Goal: Find specific page/section: Find specific page/section

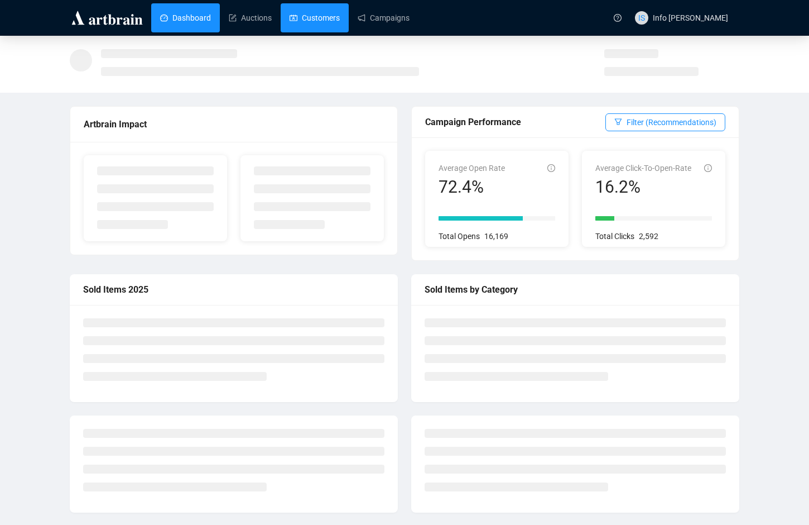
click at [348, 2] on div "Dashboard Auctions Customers Campaigns" at bounding box center [377, 17] width 459 height 35
click at [322, 15] on link "Customers" at bounding box center [315, 17] width 50 height 29
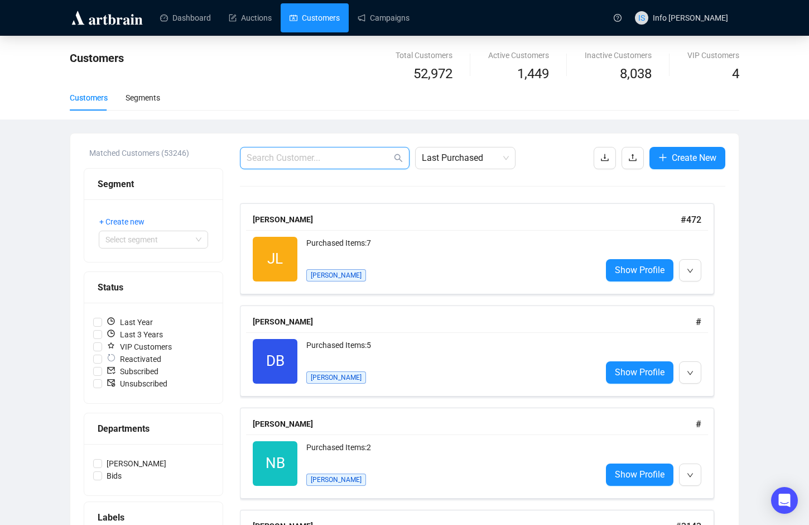
click at [326, 158] on input "text" at bounding box center [319, 157] width 145 height 13
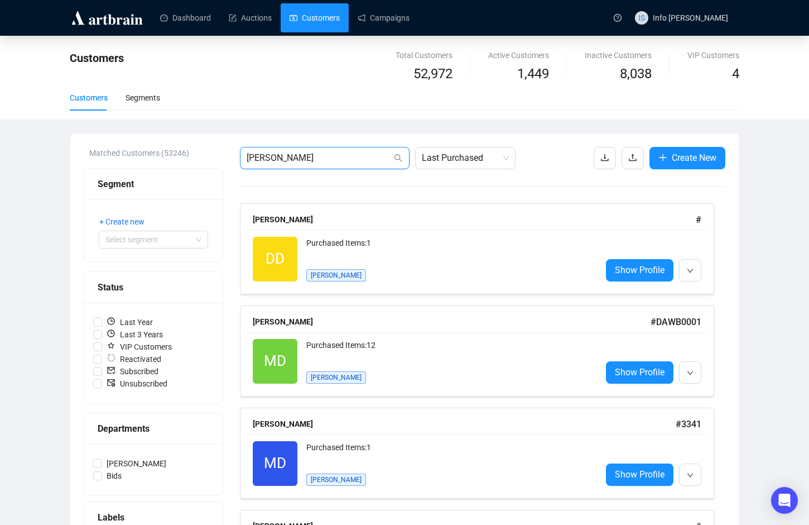
type input "[PERSON_NAME]"
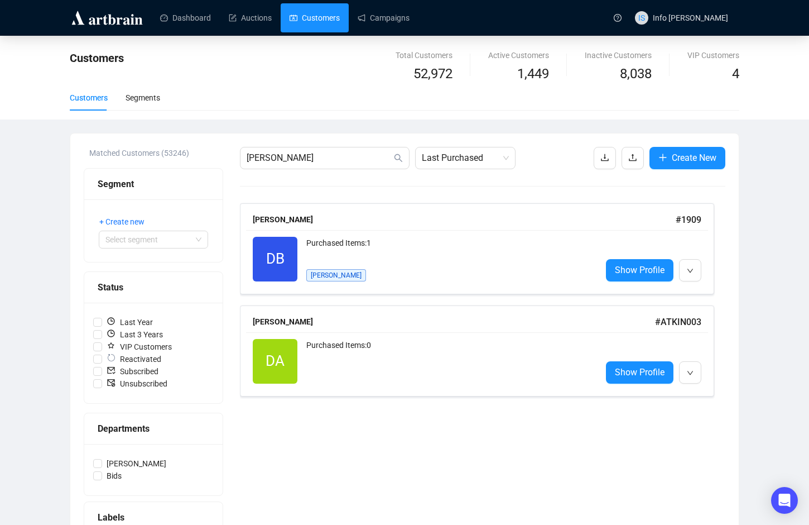
click at [366, 229] on div "[PERSON_NAME] # 1909" at bounding box center [477, 219] width 462 height 21
click at [422, 364] on div "Purchased Items: 0" at bounding box center [449, 361] width 286 height 45
click at [285, 157] on input "[PERSON_NAME]" at bounding box center [319, 157] width 145 height 13
type input "[PERSON_NAME]"
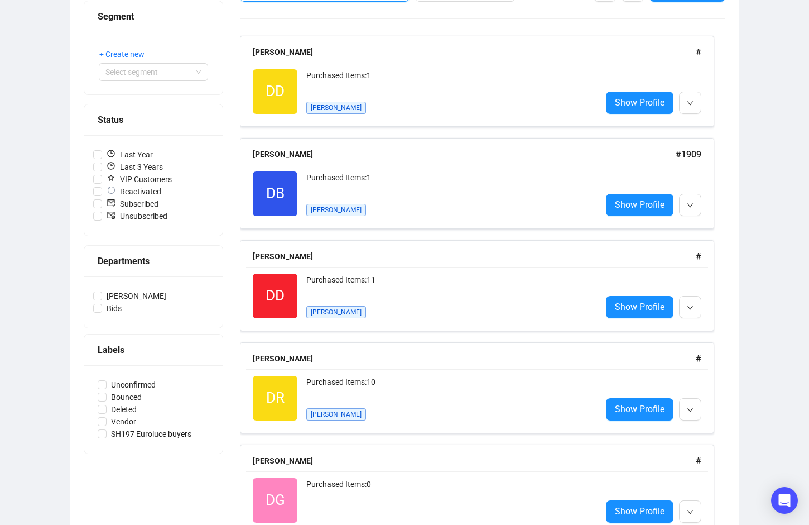
scroll to position [112, 0]
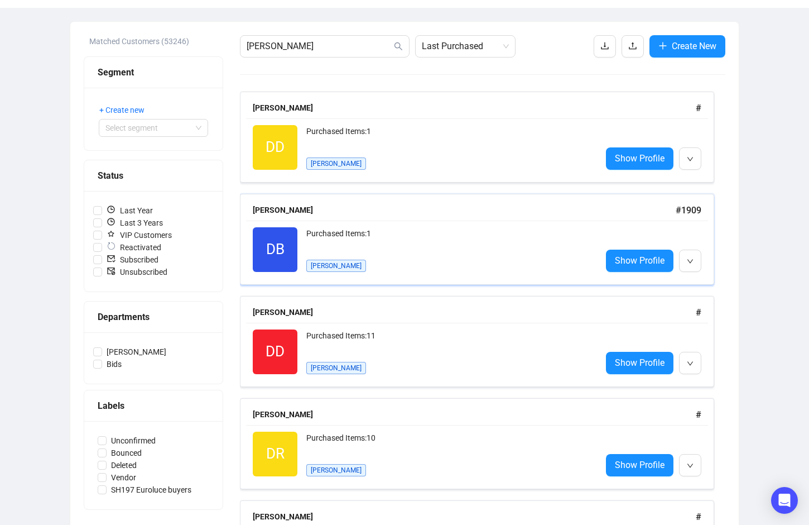
click at [709, 196] on div "[PERSON_NAME] # 1909 DB Reactivated Purchased Items: 1 [PERSON_NAME] Show Profi…" at bounding box center [477, 239] width 474 height 91
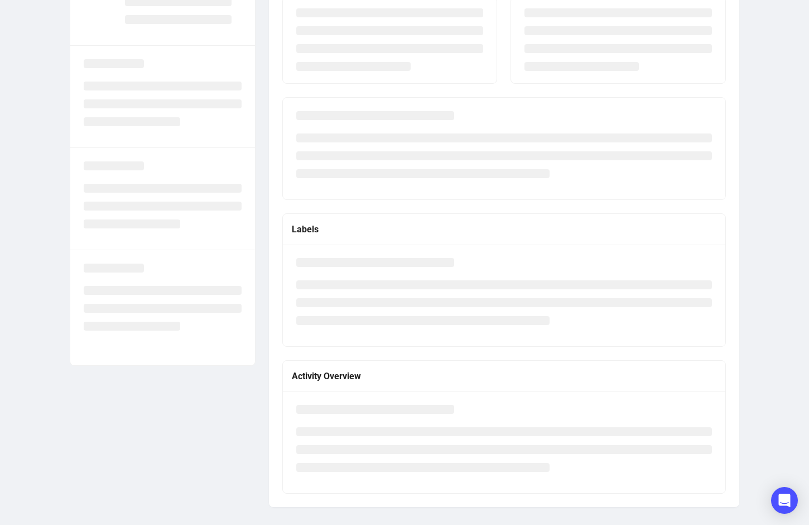
scroll to position [66, 0]
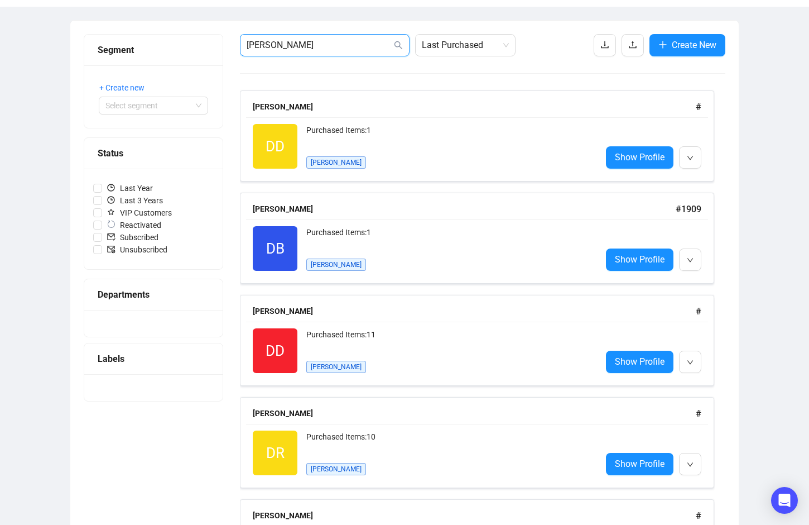
drag, startPoint x: 293, startPoint y: 50, endPoint x: 210, endPoint y: 50, distance: 82.6
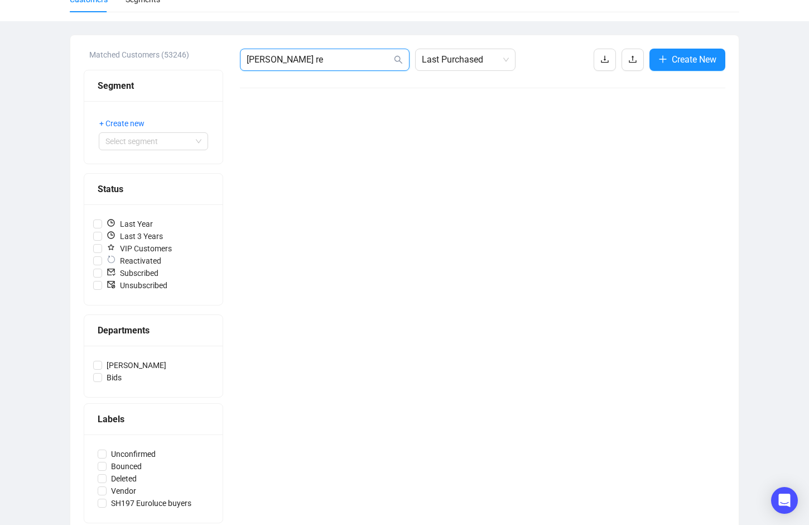
scroll to position [113, 0]
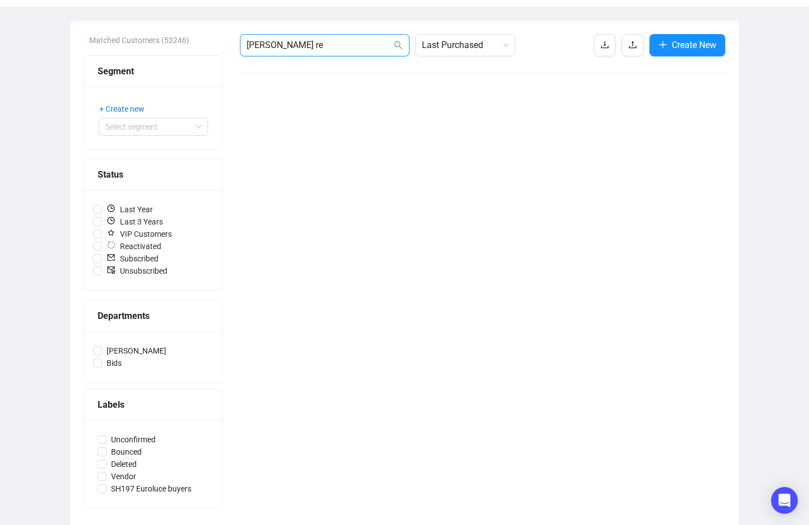
type input "[PERSON_NAME] re"
